Goal: Register for event/course

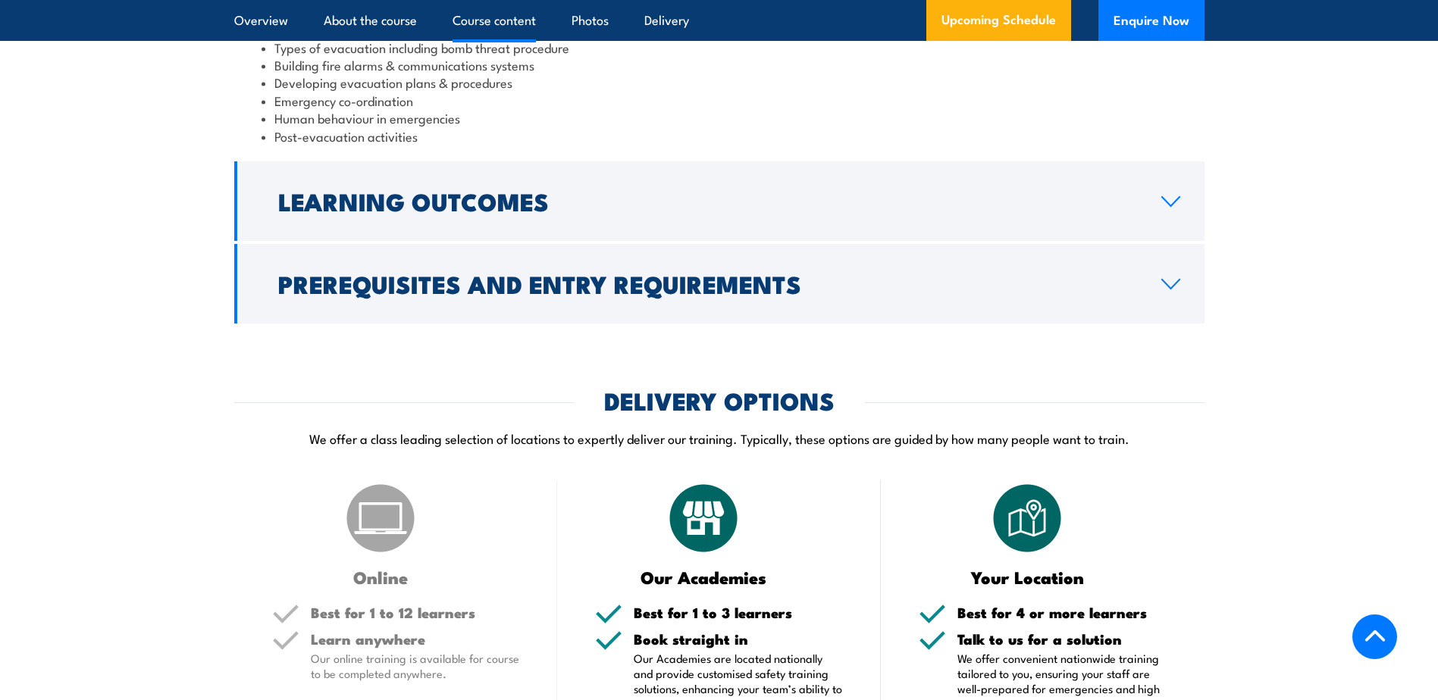
scroll to position [1699, 0]
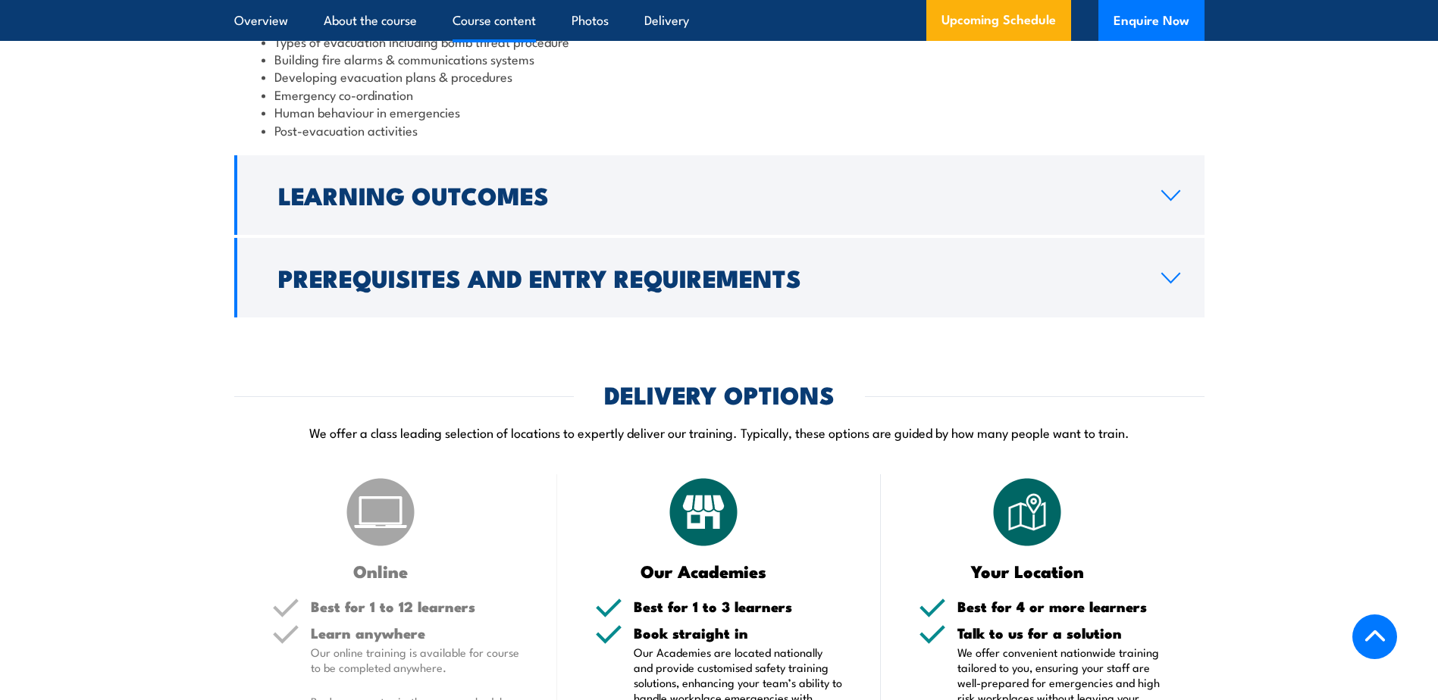
click at [593, 288] on h2 "Prerequisites and Entry Requirements" at bounding box center [707, 277] width 859 height 21
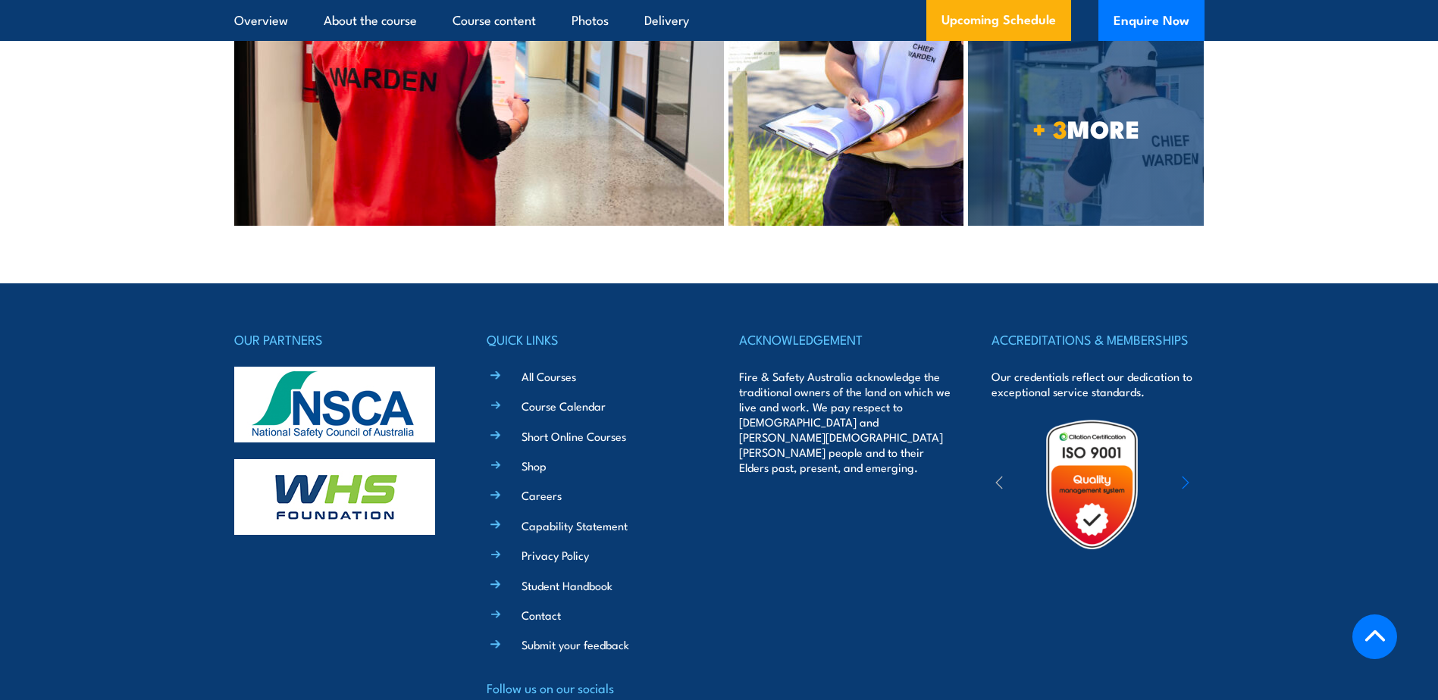
scroll to position [4320, 0]
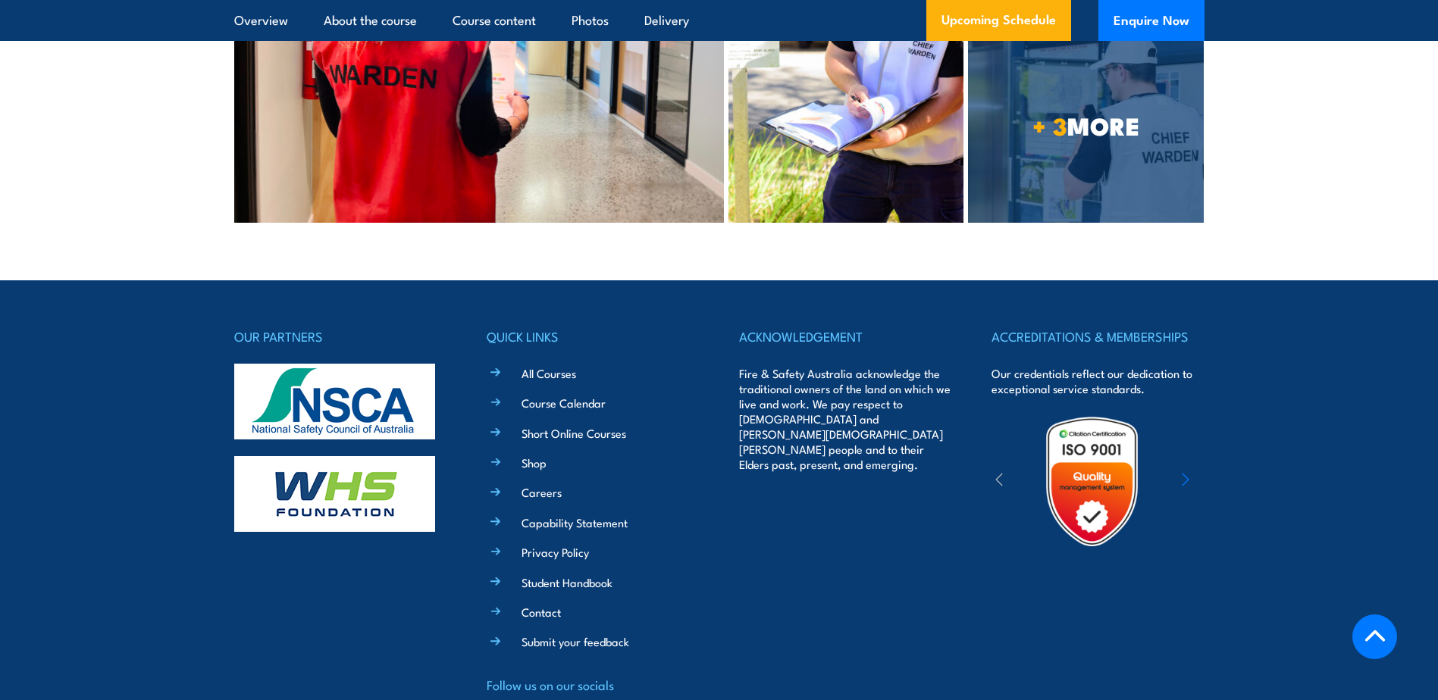
click at [1191, 415] on div at bounding box center [1092, 481] width 202 height 133
click at [1185, 472] on icon "button" at bounding box center [1186, 479] width 8 height 15
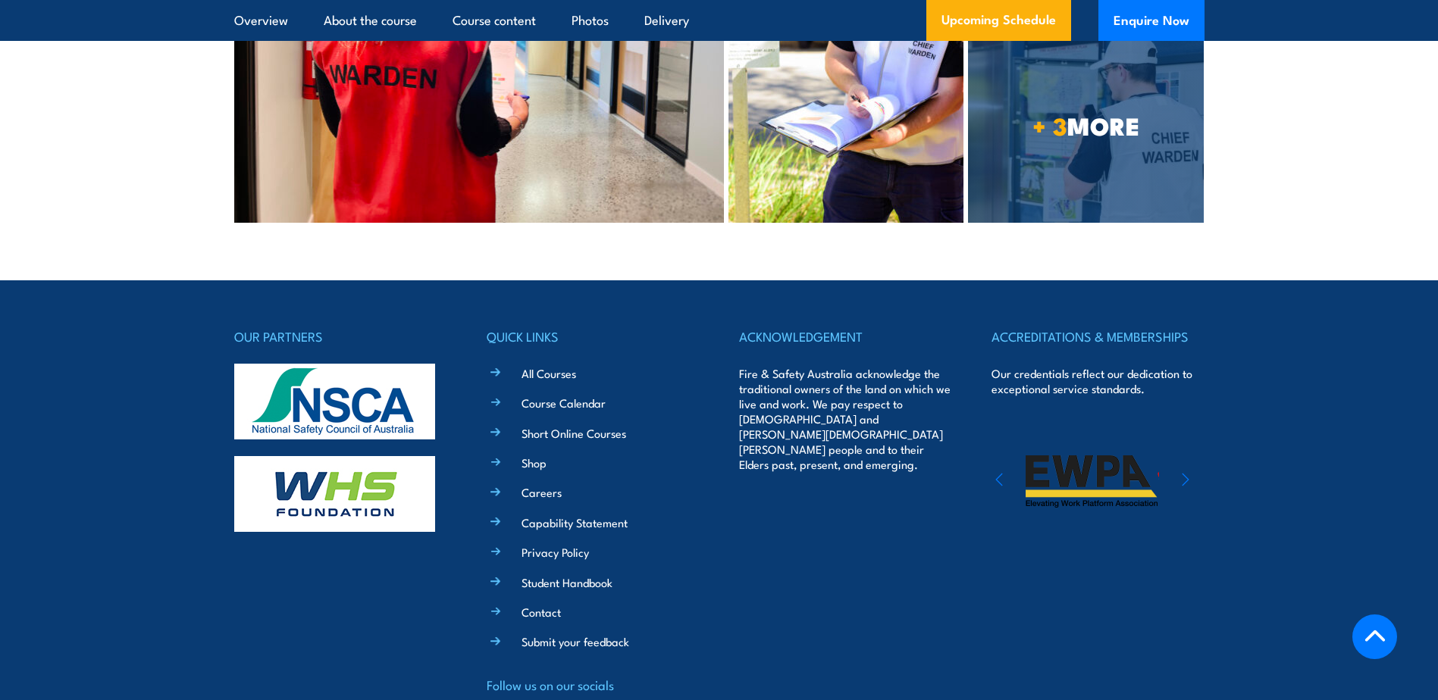
click at [1185, 472] on icon "button" at bounding box center [1186, 479] width 8 height 15
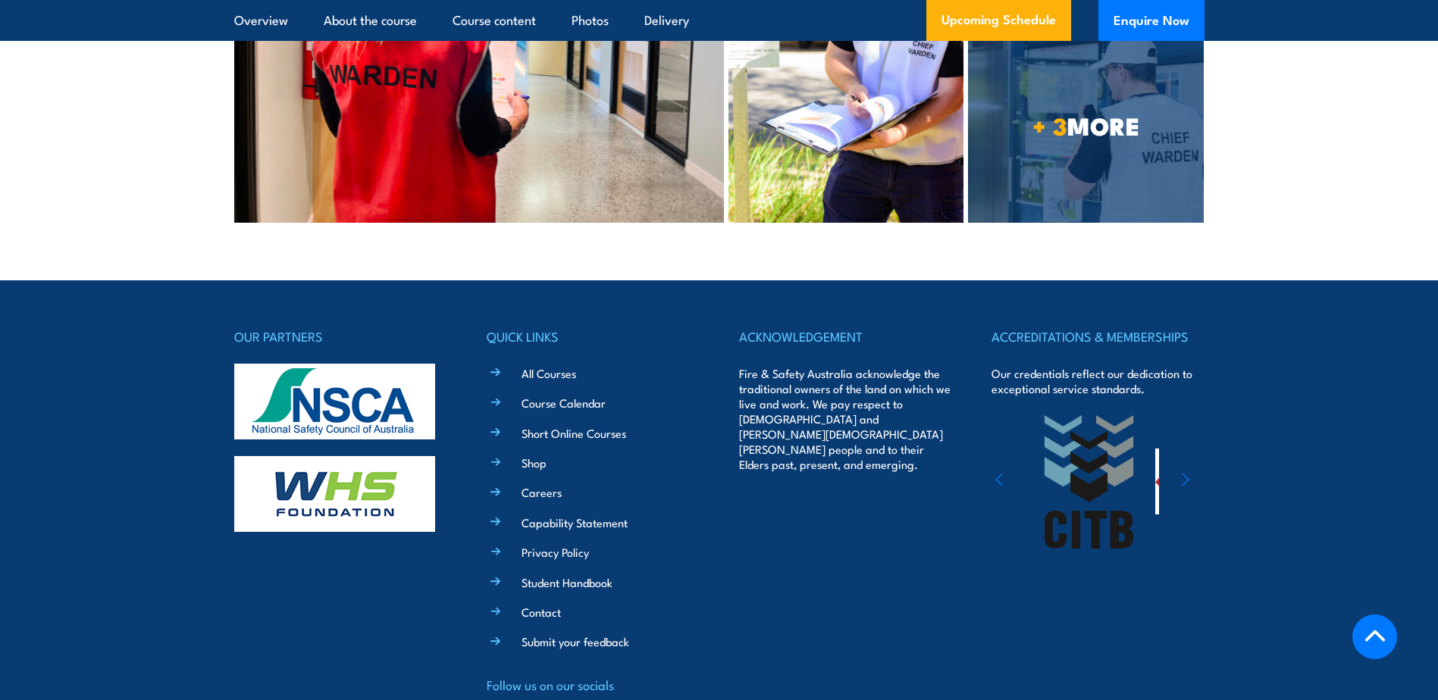
click at [1185, 472] on icon "button" at bounding box center [1186, 479] width 8 height 15
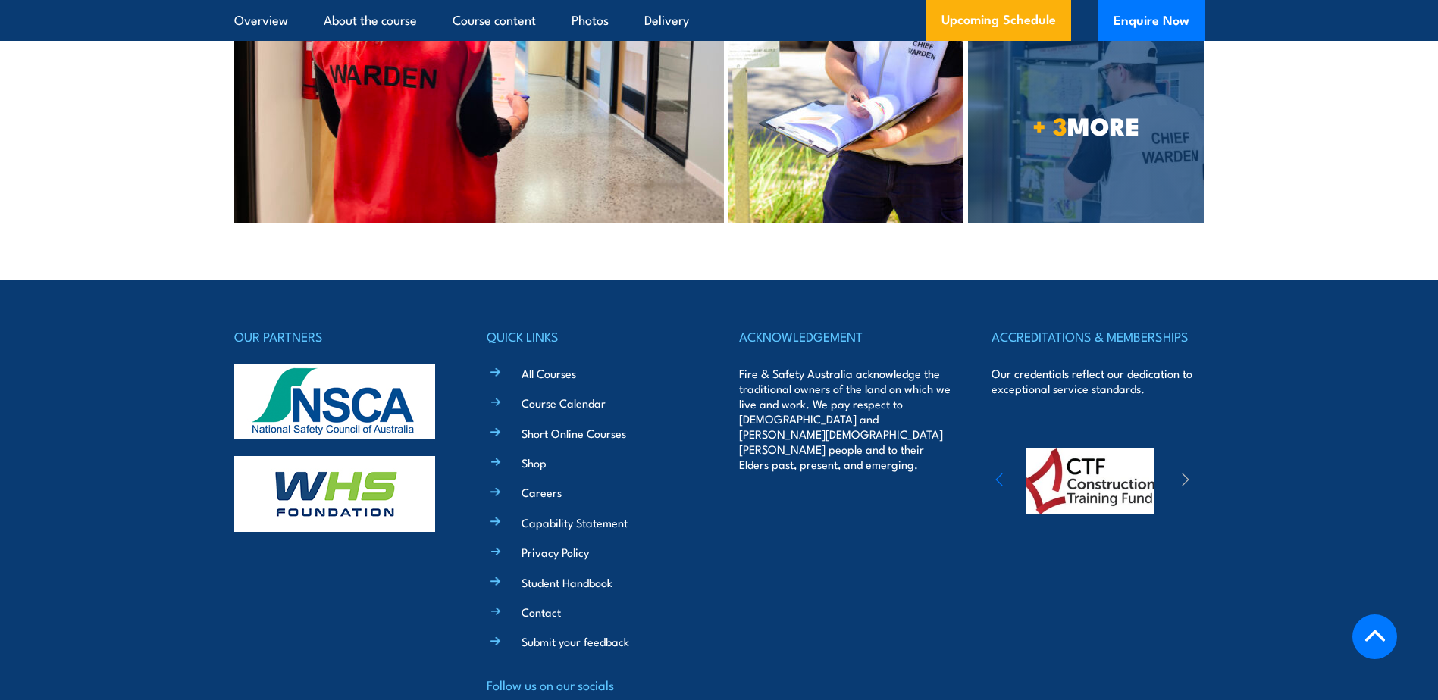
click at [1185, 472] on icon "button" at bounding box center [1186, 479] width 8 height 15
click at [991, 415] on div at bounding box center [1092, 481] width 202 height 133
drag, startPoint x: 991, startPoint y: 389, endPoint x: 909, endPoint y: 399, distance: 83.2
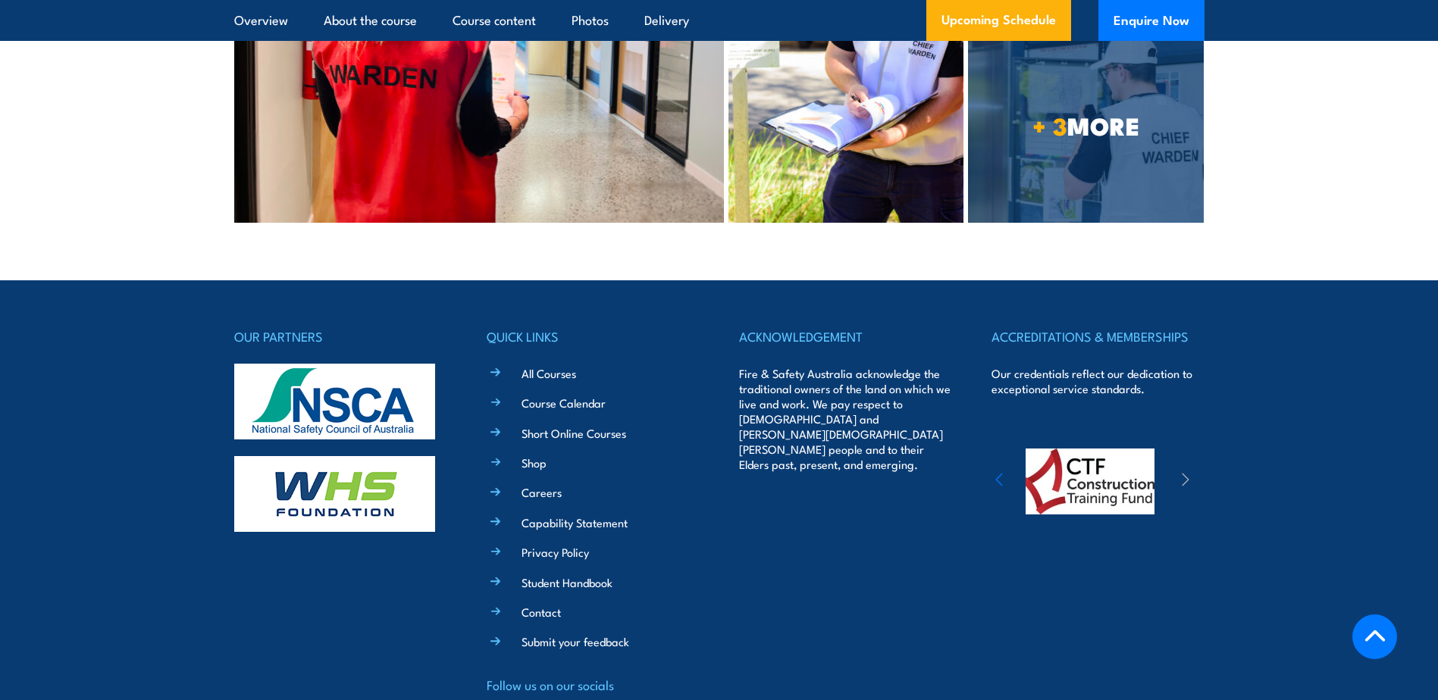
click at [903, 400] on div "ACKNOWLEDGEMENT Fire & Safety Australia acknowledge the traditional owners of t…" at bounding box center [845, 537] width 212 height 422
click at [997, 474] on icon "button" at bounding box center [999, 480] width 6 height 12
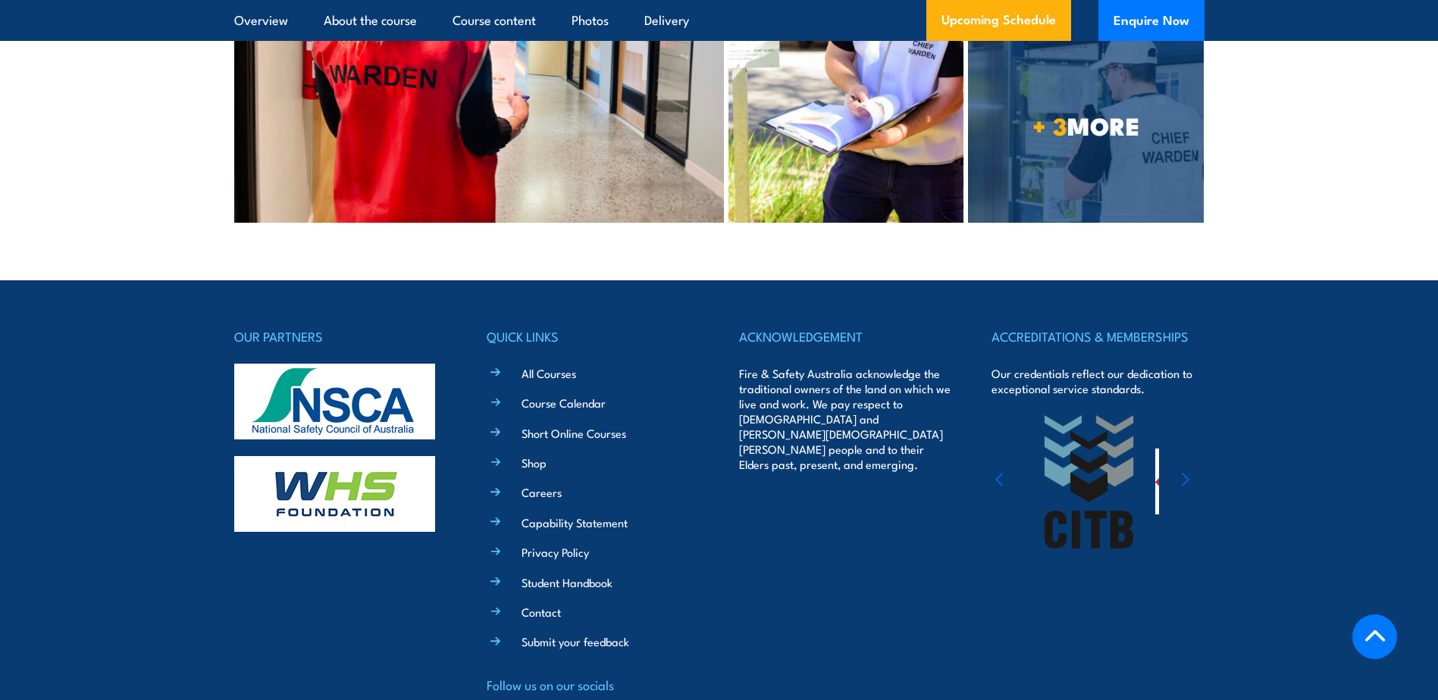
click at [997, 474] on icon "button" at bounding box center [999, 480] width 6 height 12
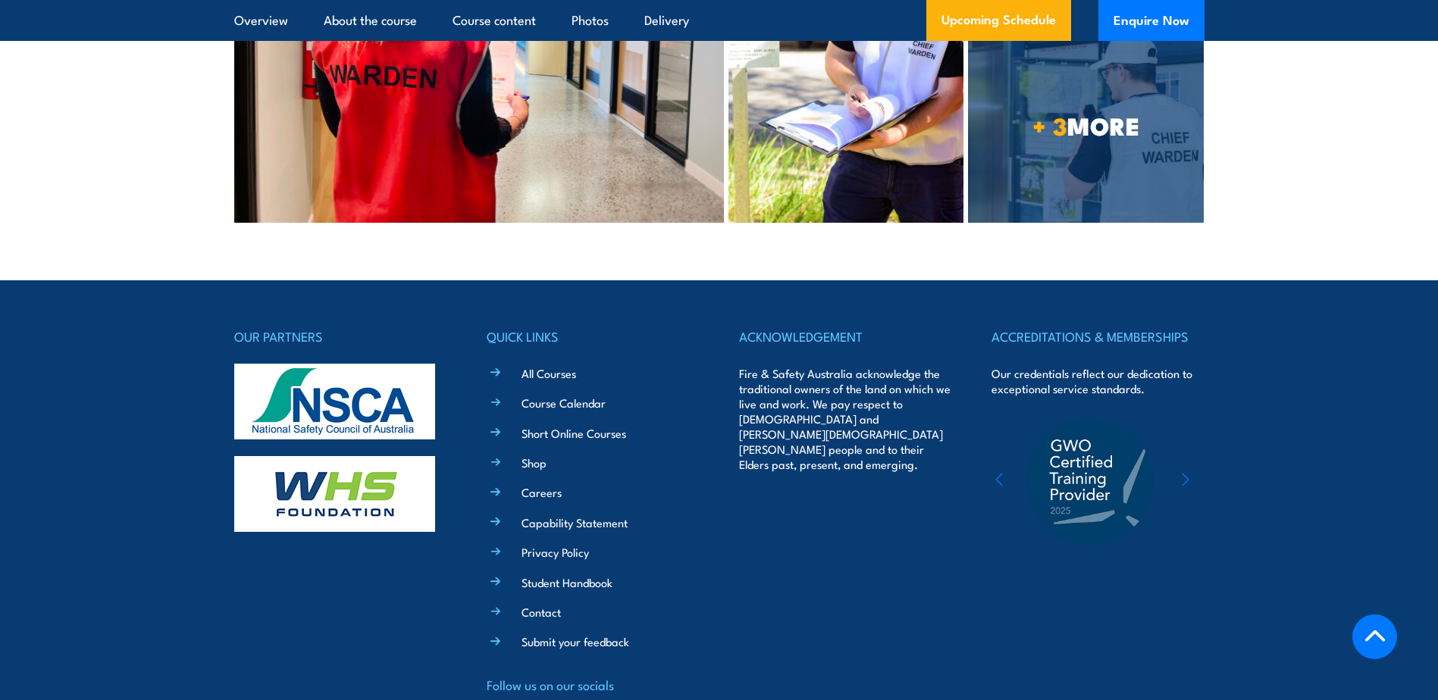
click at [997, 474] on icon "button" at bounding box center [999, 480] width 6 height 12
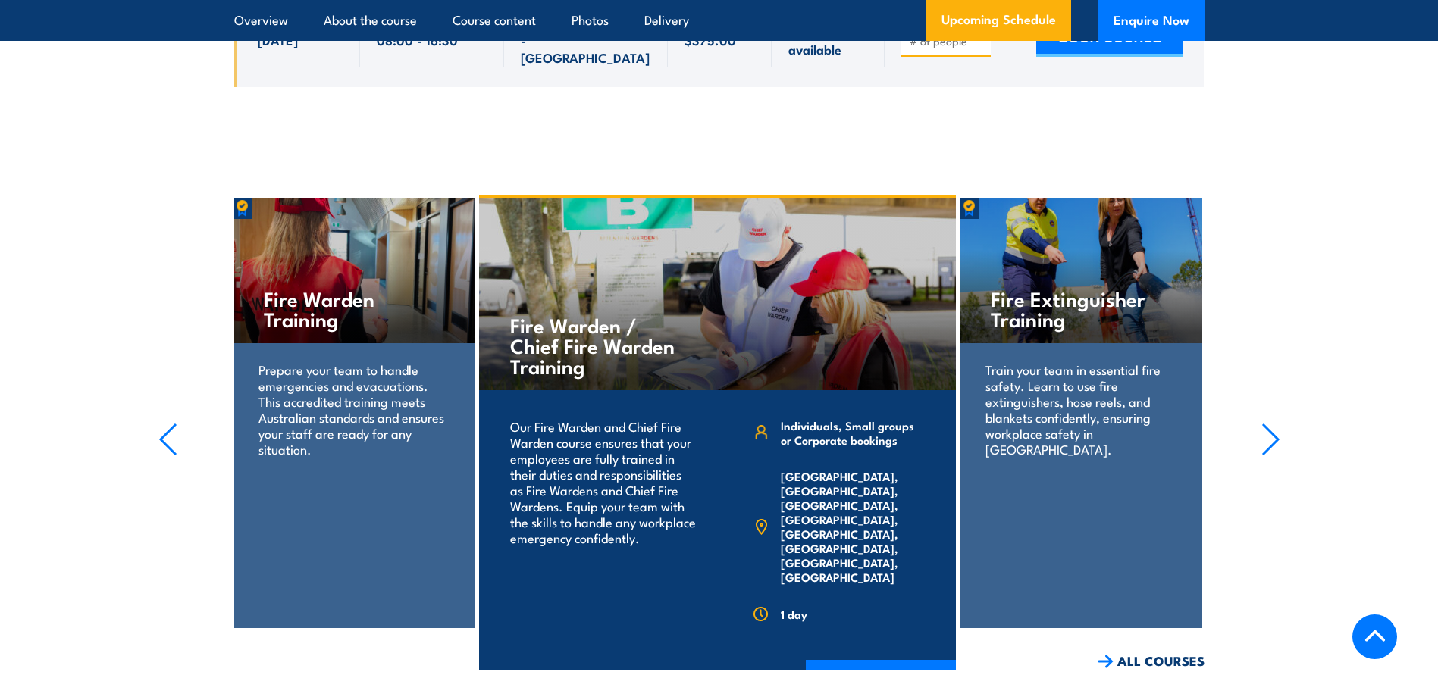
scroll to position [3410, 0]
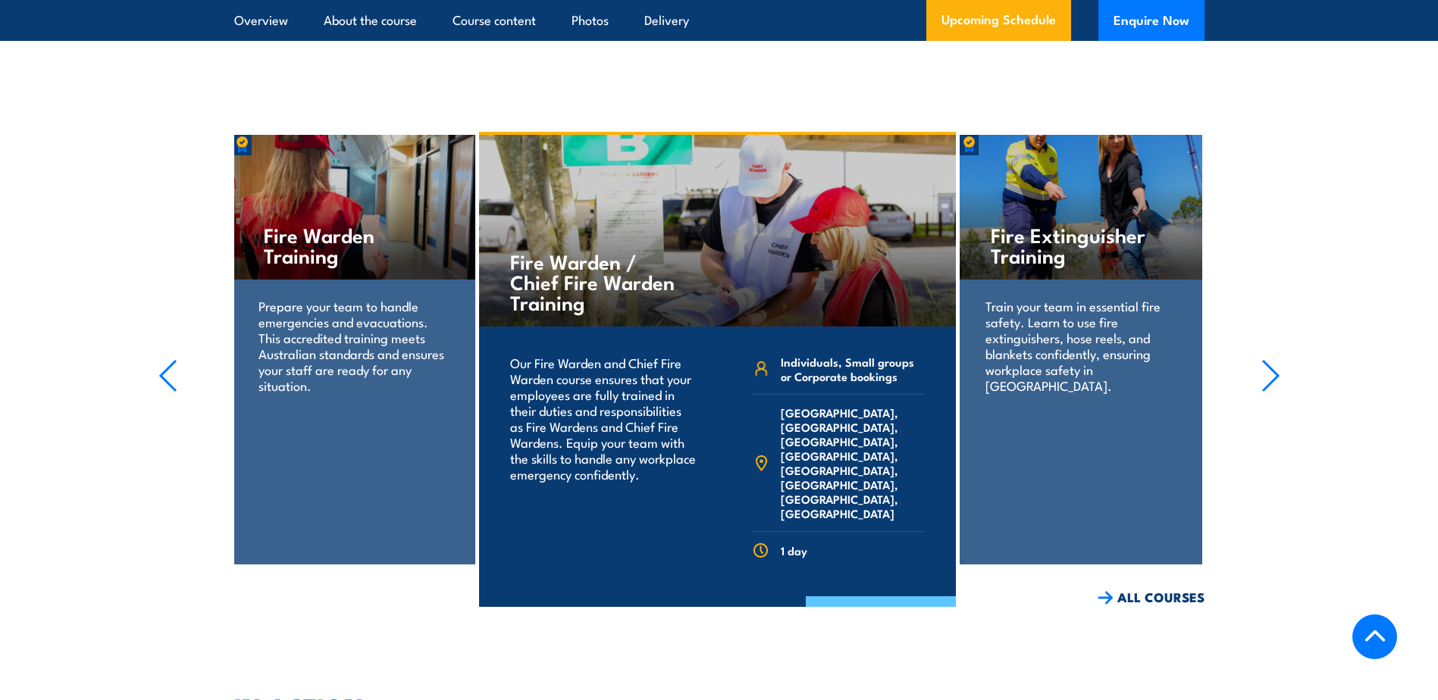
click at [863, 596] on link "COURSE DETAILS" at bounding box center [881, 615] width 150 height 39
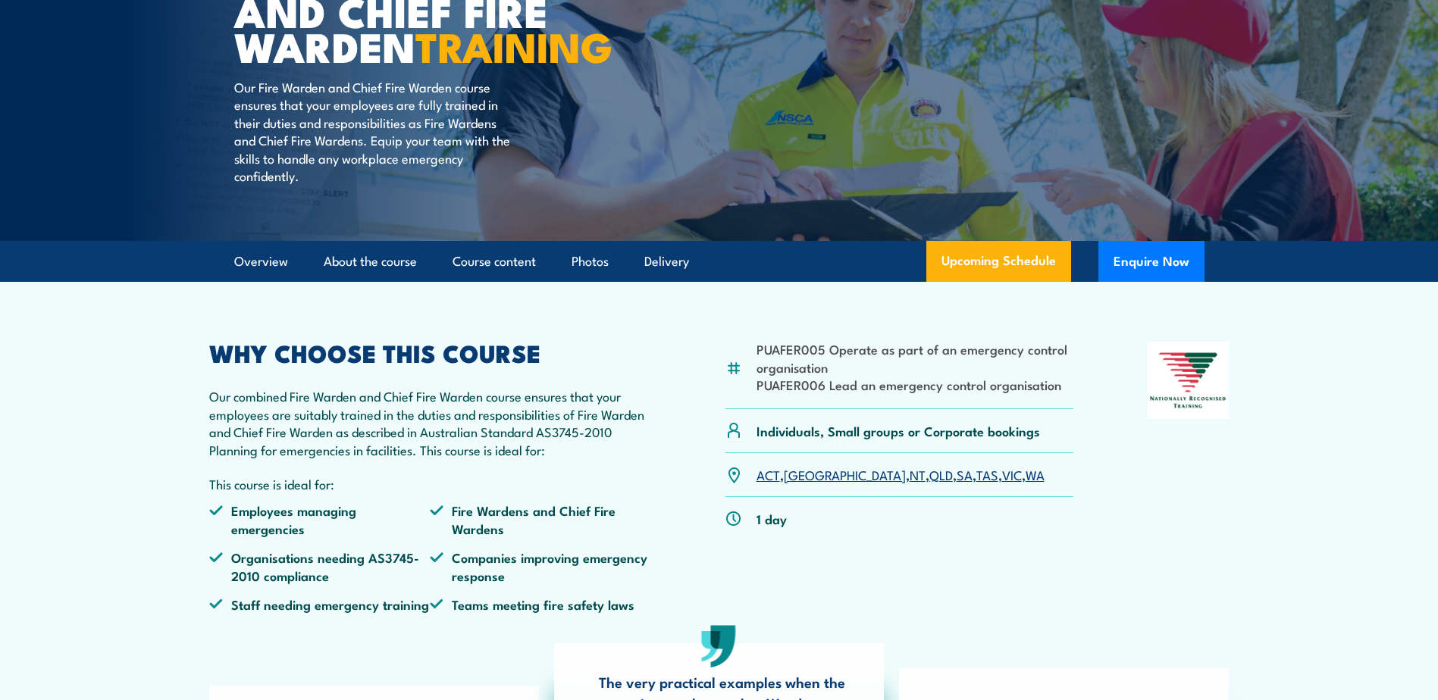
scroll to position [227, 0]
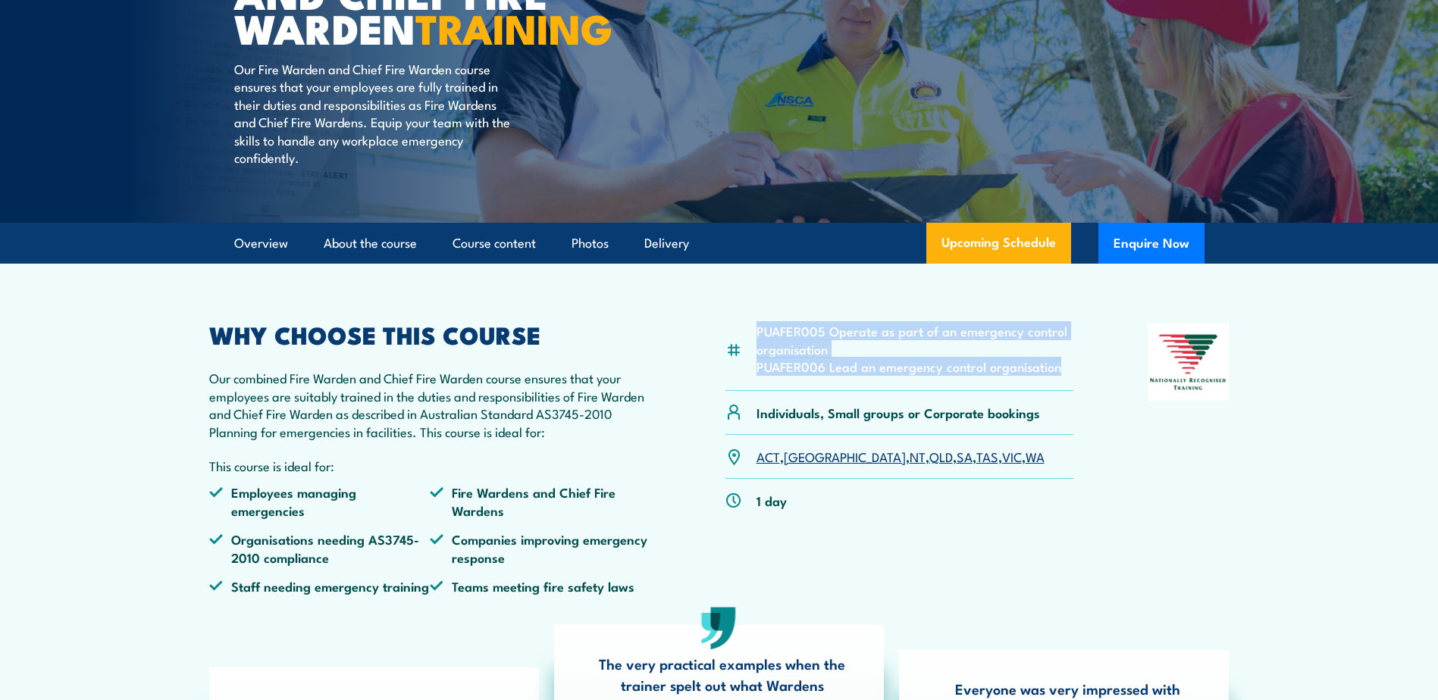
drag, startPoint x: 1056, startPoint y: 404, endPoint x: 757, endPoint y: 367, distance: 301.7
click at [757, 367] on ul "PUAFER005 Operate as part of an emergency control organisation PUAFER006 Lead a…" at bounding box center [915, 348] width 318 height 53
drag, startPoint x: 757, startPoint y: 367, endPoint x: 850, endPoint y: 367, distance: 92.5
copy ul "PUAFER005 Operate as part of an emergency control organisation PUAFER006 Lead a…"
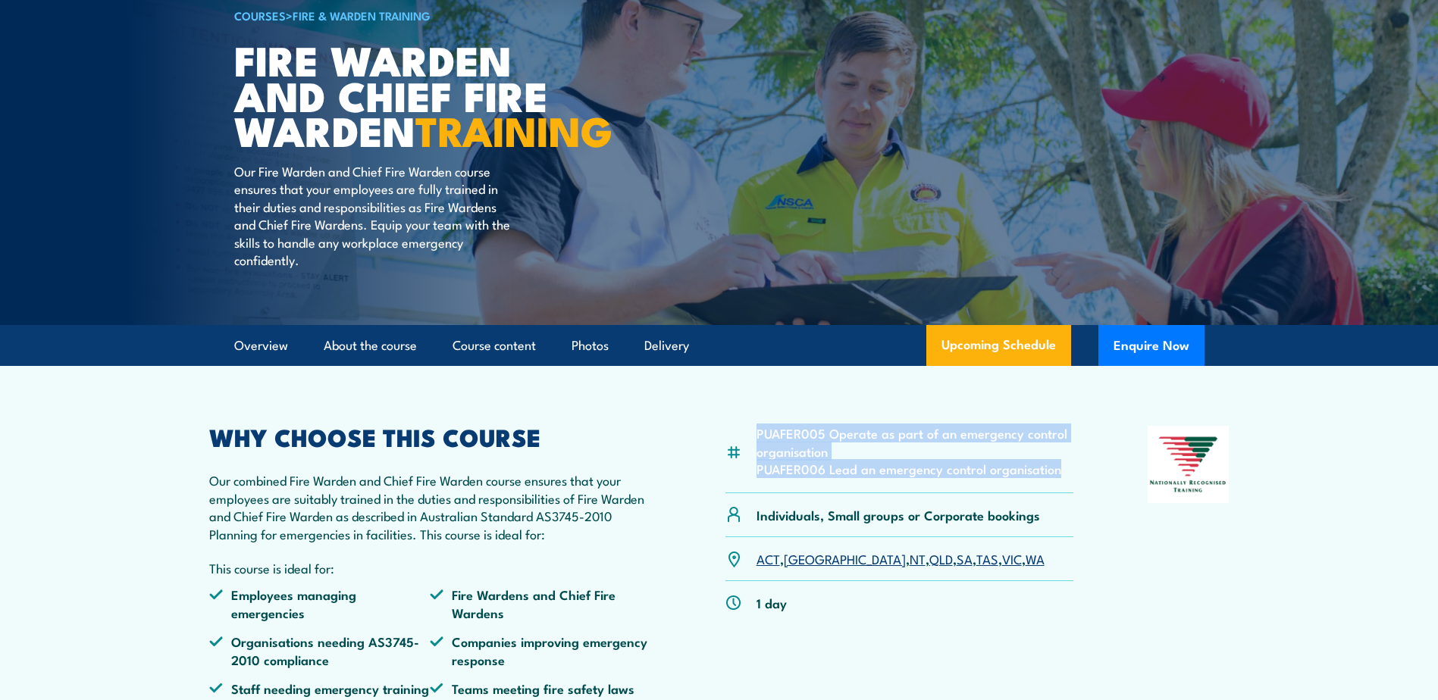
scroll to position [0, 0]
